Goal: Task Accomplishment & Management: Use online tool/utility

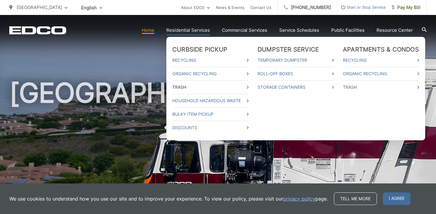
click at [185, 87] on link "Trash" at bounding box center [210, 87] width 76 height 7
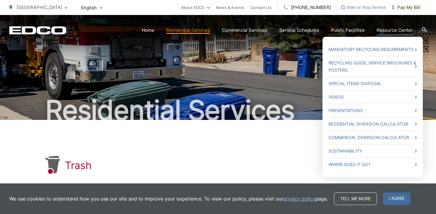
click at [388, 31] on link "Resource Center" at bounding box center [395, 30] width 36 height 7
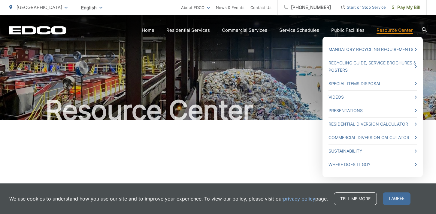
click at [390, 31] on link "Resource Center" at bounding box center [395, 30] width 36 height 7
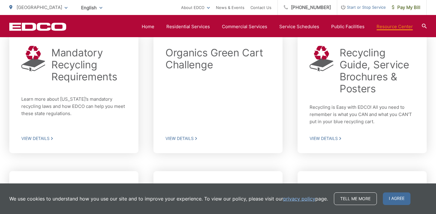
scroll to position [148, 0]
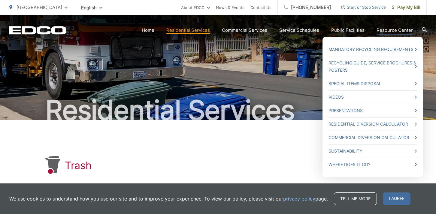
click at [408, 31] on link "Resource Center" at bounding box center [395, 30] width 36 height 7
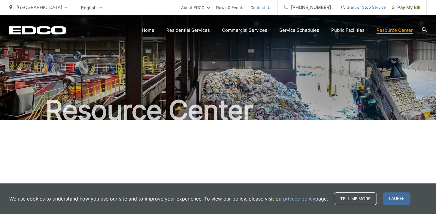
click at [267, 9] on link "Contact Us" at bounding box center [261, 7] width 21 height 7
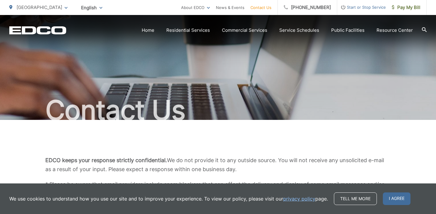
click at [425, 29] on icon at bounding box center [424, 29] width 5 height 5
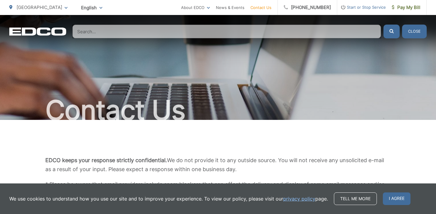
click at [178, 32] on input "Search" at bounding box center [226, 32] width 309 height 14
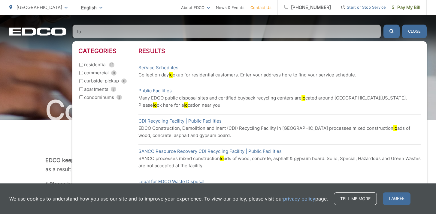
type input "l"
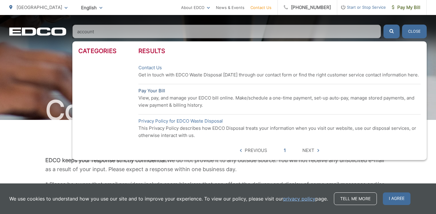
type input "account"
click at [154, 90] on link "Pay Your Bill" at bounding box center [151, 90] width 27 height 7
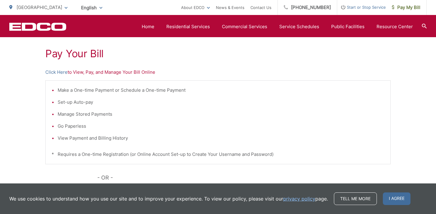
scroll to position [97, 0]
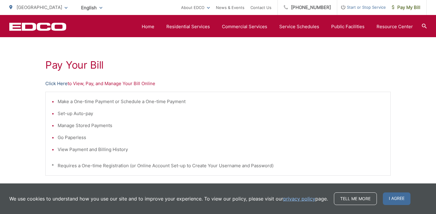
click at [62, 84] on link "Click Here" at bounding box center [56, 83] width 22 height 7
